Goal: Information Seeking & Learning: Learn about a topic

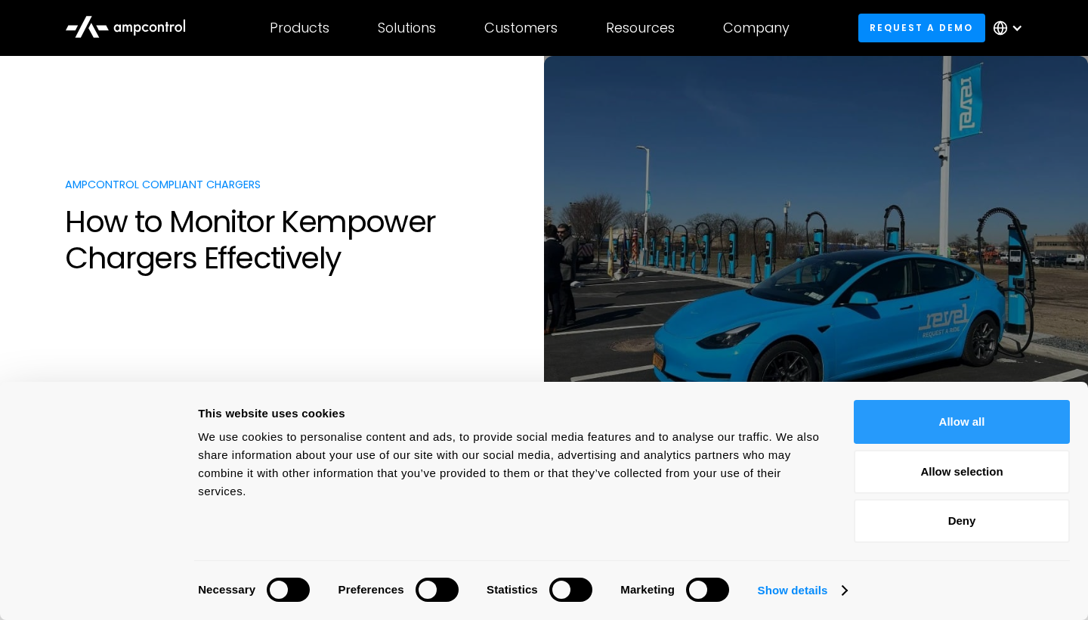
click at [938, 413] on button "Allow all" at bounding box center [962, 422] width 216 height 44
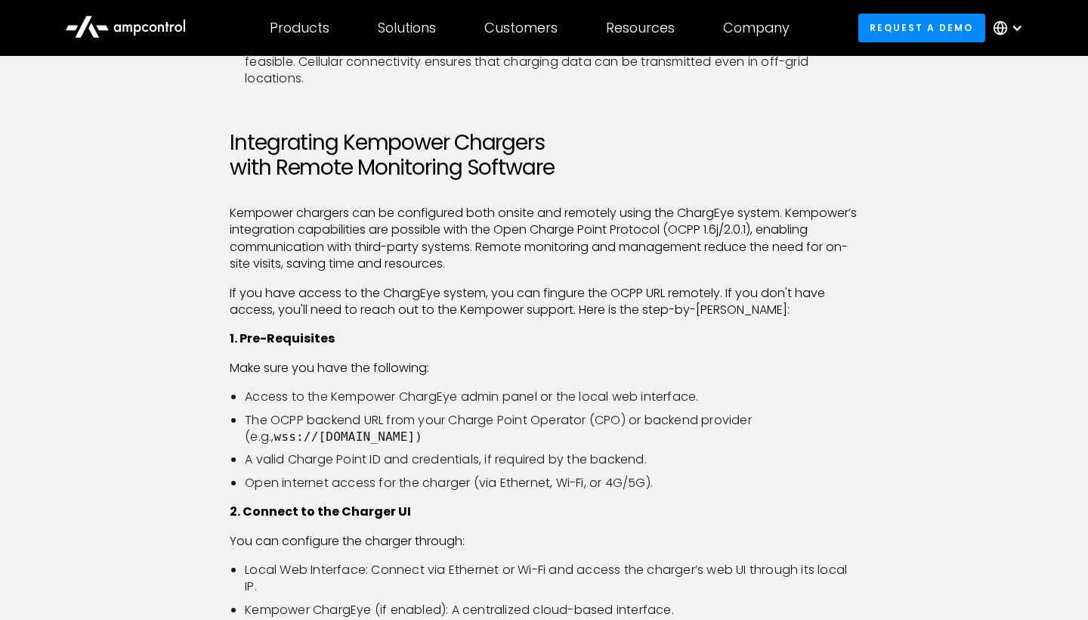
scroll to position [1195, 0]
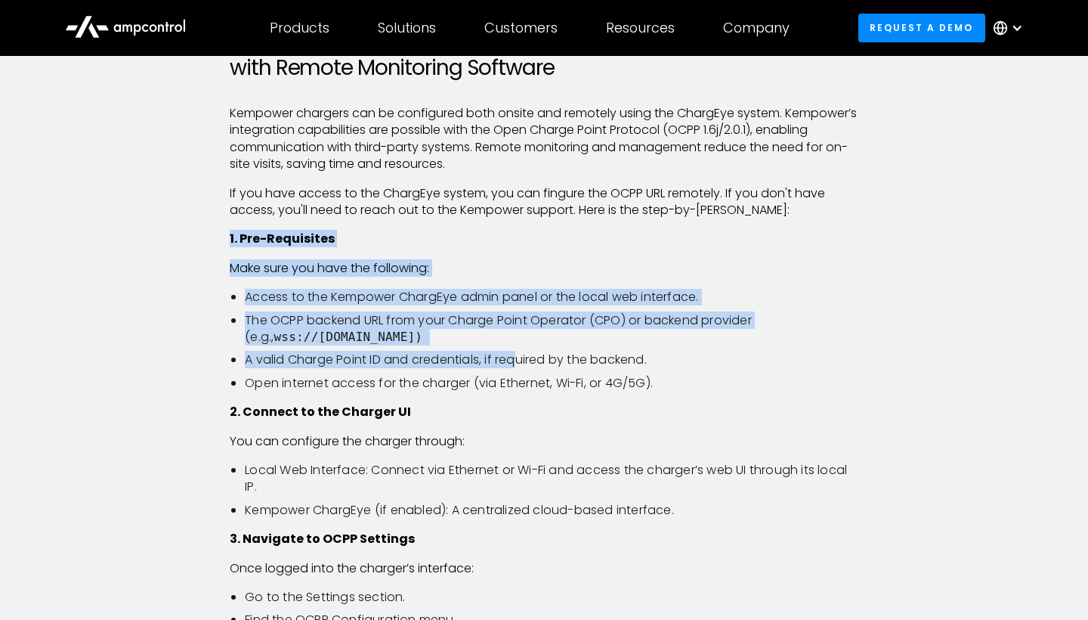
drag, startPoint x: 240, startPoint y: 226, endPoint x: 519, endPoint y: 363, distance: 311.6
click at [519, 363] on div "Kempower chargers offer reliable and scalable electric vehicle (EV) charging so…" at bounding box center [544, 467] width 628 height 2348
click at [519, 363] on li "A valid Charge Point ID and credentials, if required by the backend." at bounding box center [551, 359] width 613 height 17
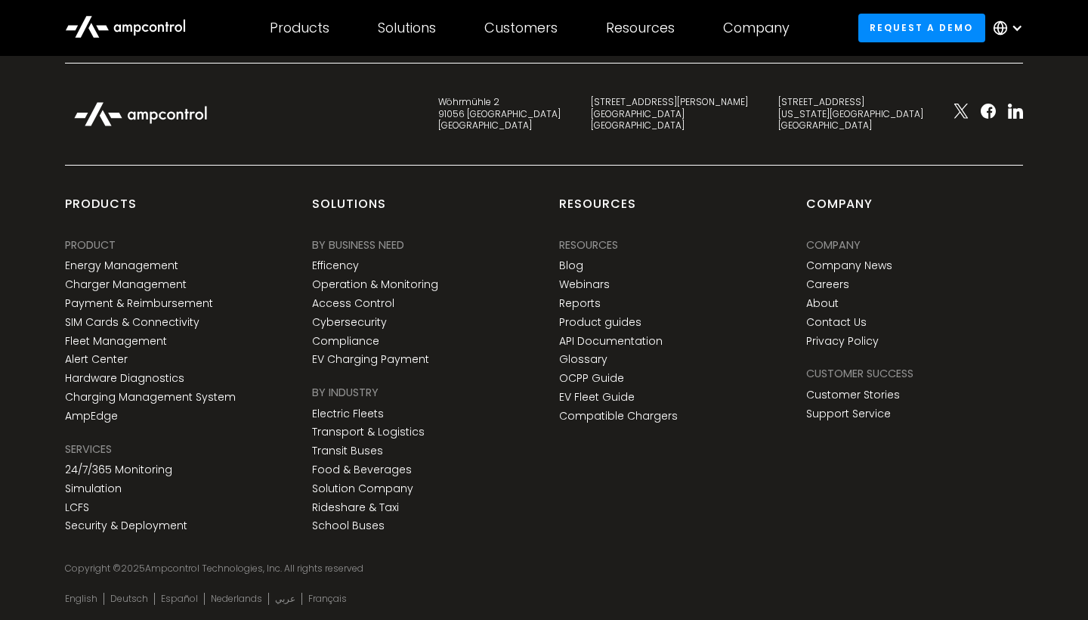
scroll to position [6029, 0]
click at [134, 15] on icon at bounding box center [125, 26] width 121 height 36
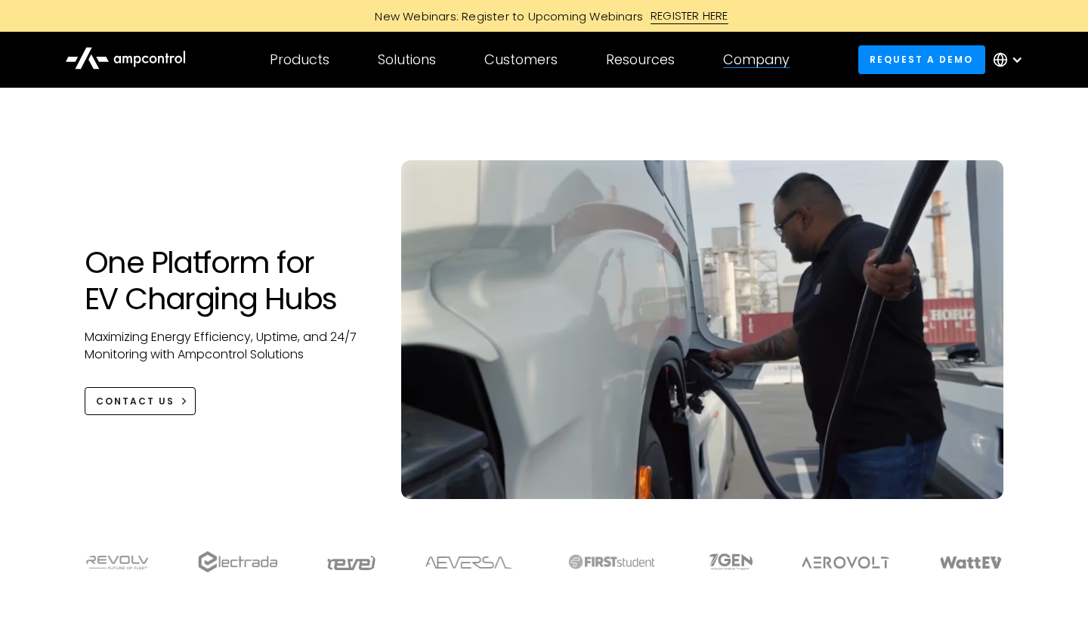
click at [781, 73] on div "Company COMPANY Company news Careers About Contact Us COMPANY NEWS Highlight Am…" at bounding box center [756, 59] width 115 height 53
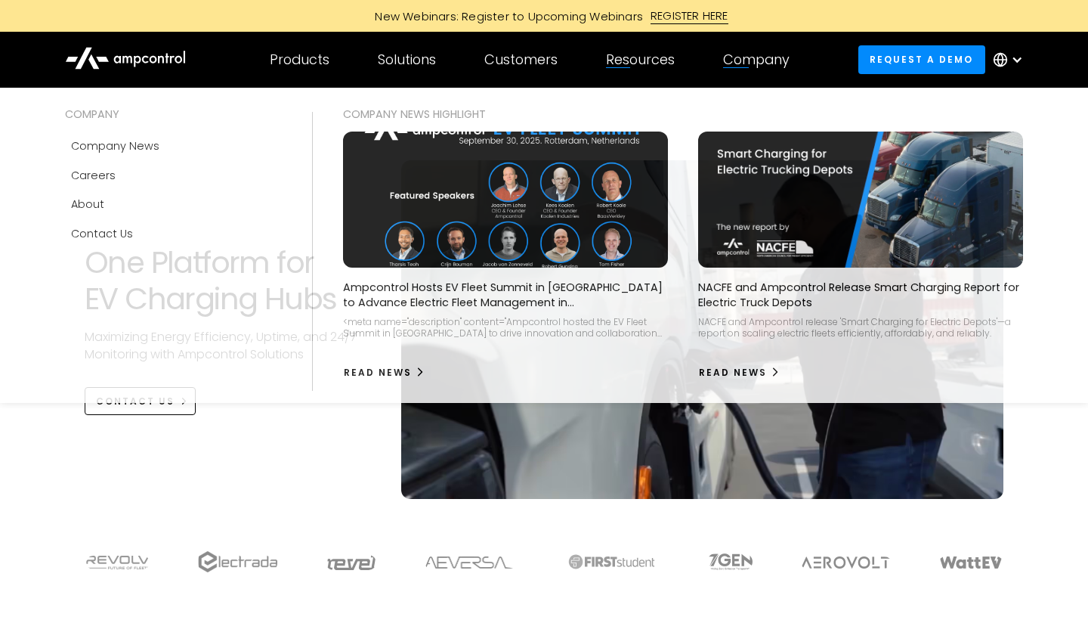
click at [790, 58] on div "Company" at bounding box center [756, 59] width 66 height 17
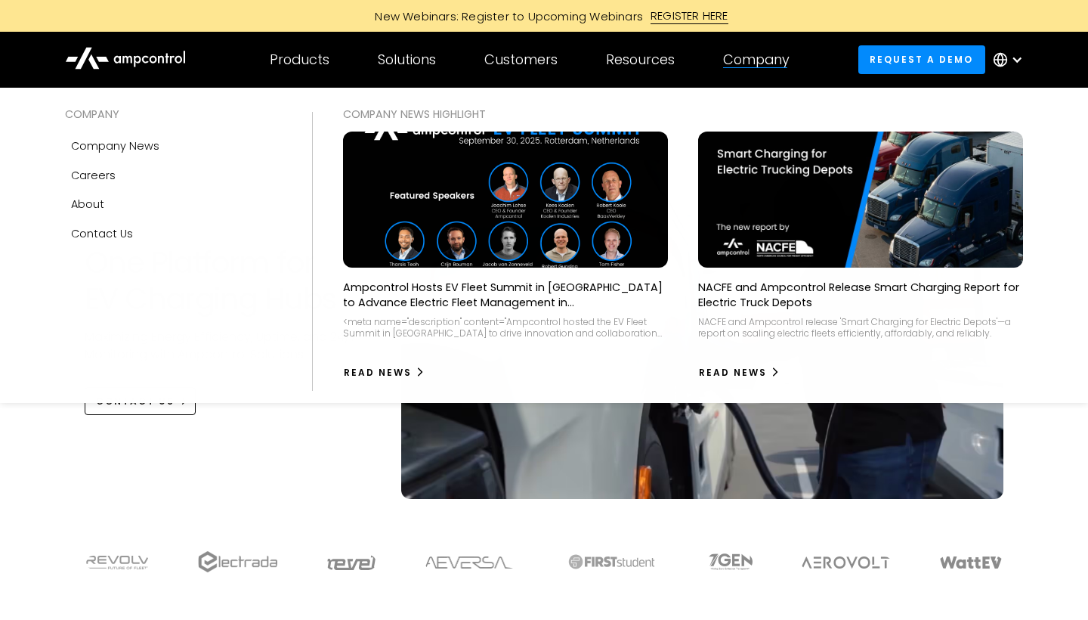
click at [753, 55] on div "Company" at bounding box center [756, 59] width 66 height 17
